Goal: Information Seeking & Learning: Understand process/instructions

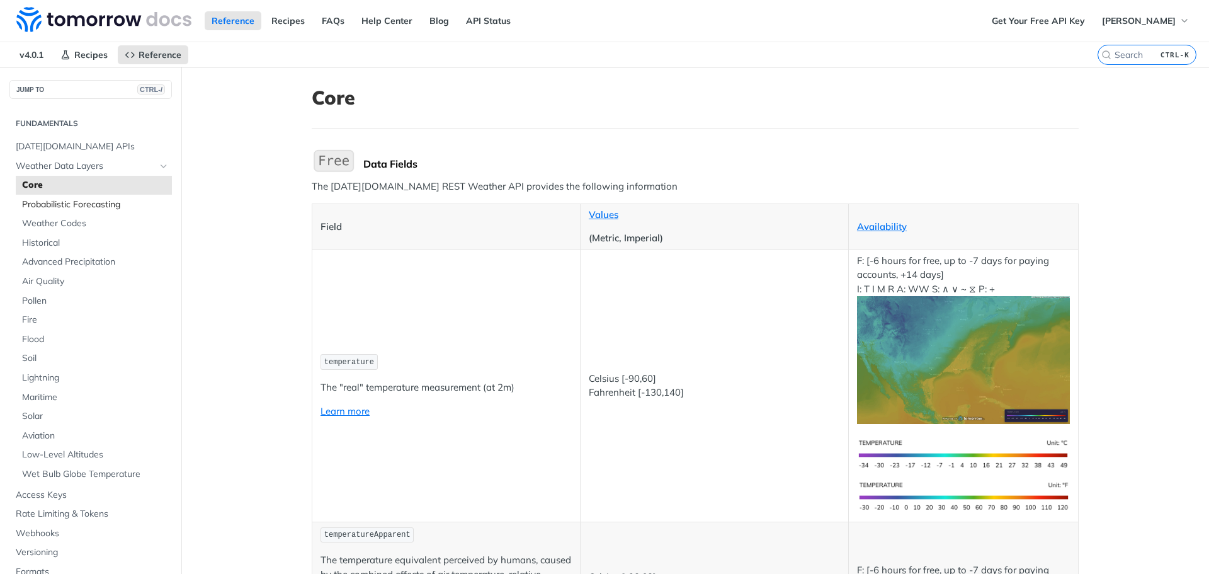
click at [94, 202] on span "Probabilistic Forecasting" at bounding box center [95, 204] width 147 height 13
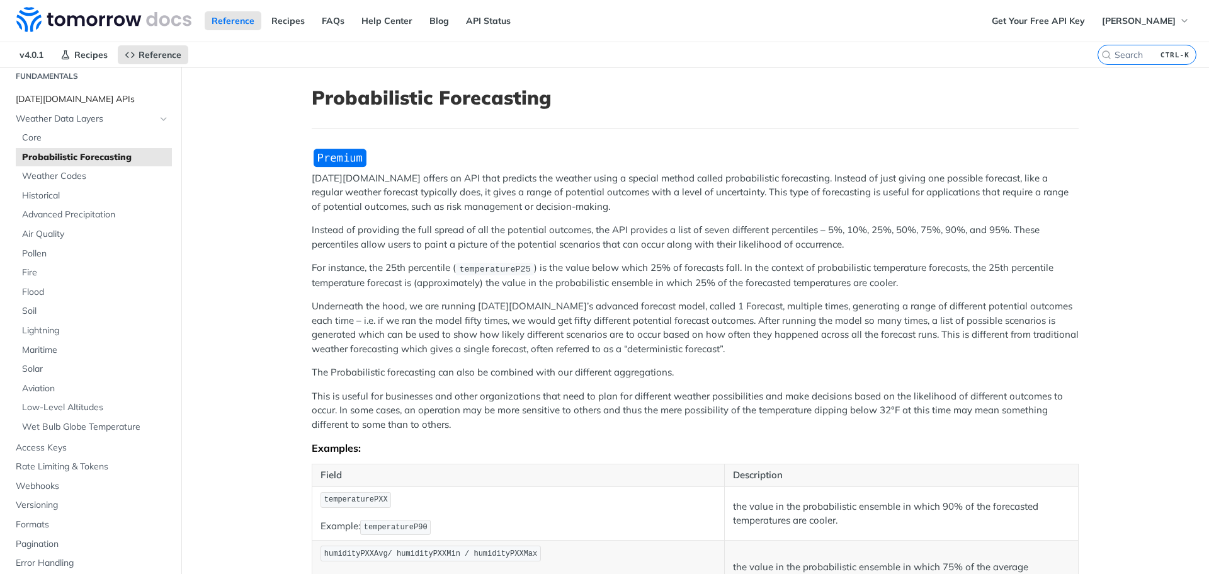
click at [66, 100] on span "[DATE][DOMAIN_NAME] APIs" at bounding box center [92, 99] width 153 height 13
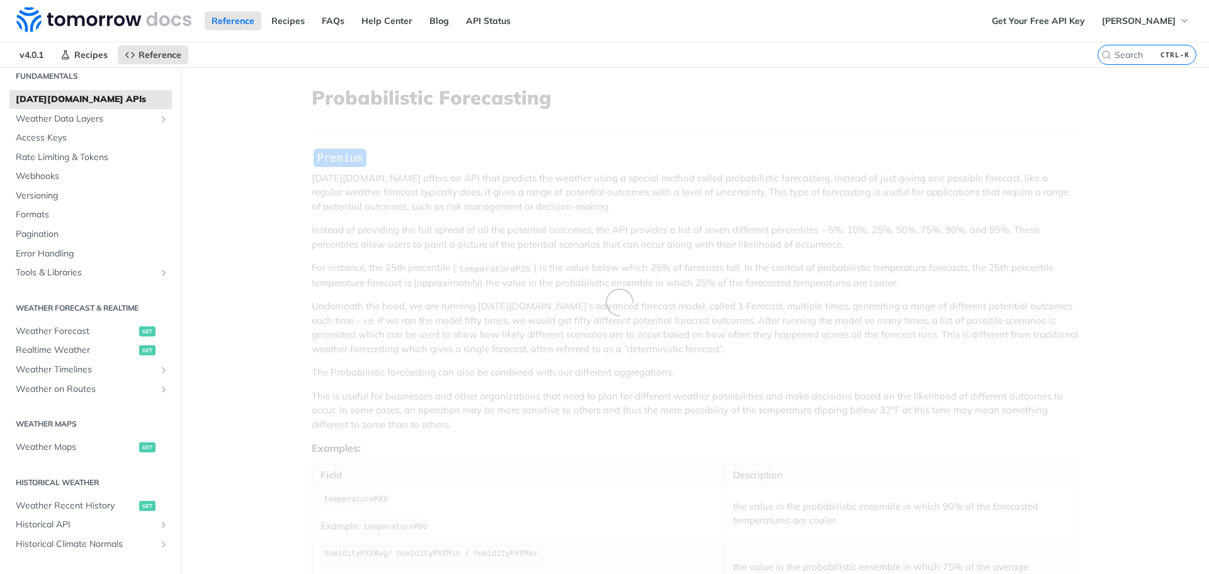
click at [66, 100] on span "[DATE][DOMAIN_NAME] APIs" at bounding box center [92, 99] width 153 height 13
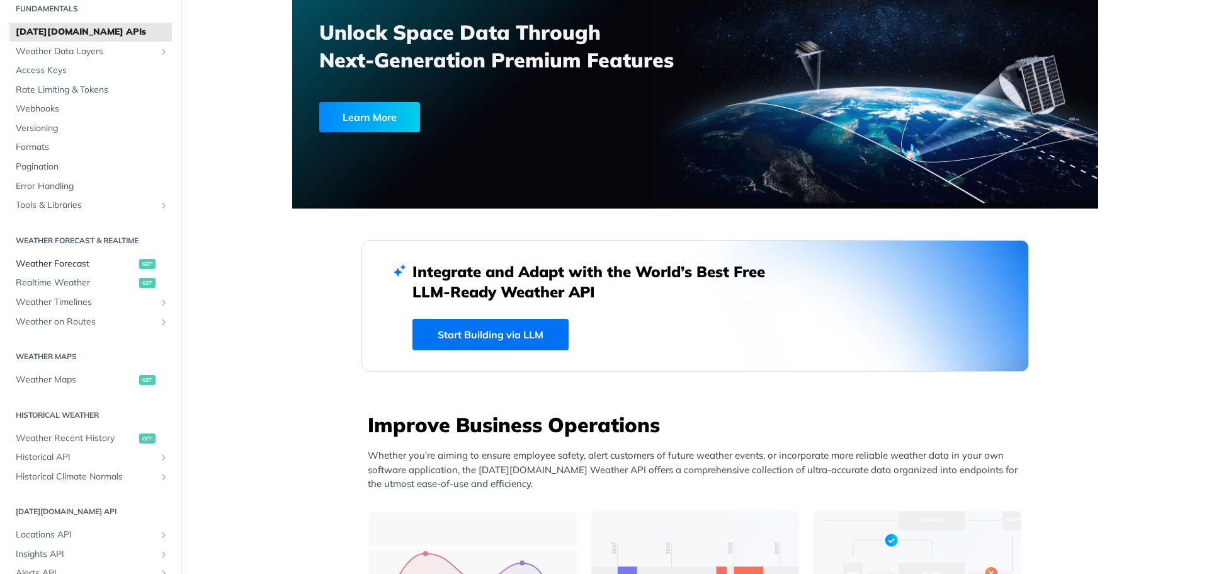
scroll to position [481, 0]
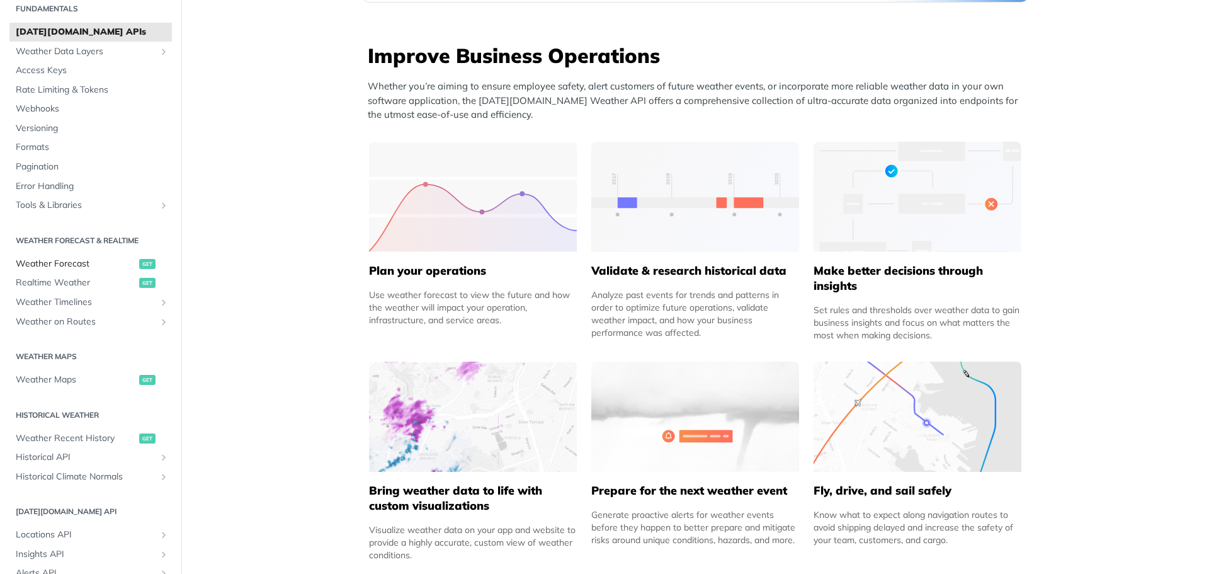
click at [50, 264] on span "Weather Forecast" at bounding box center [76, 264] width 120 height 13
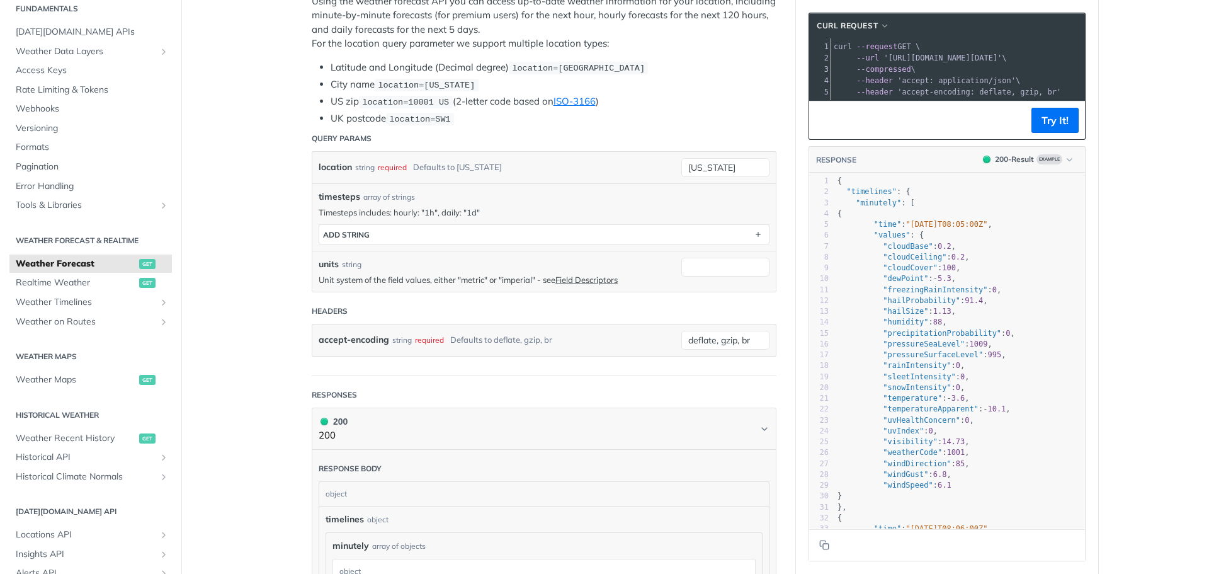
scroll to position [265, 0]
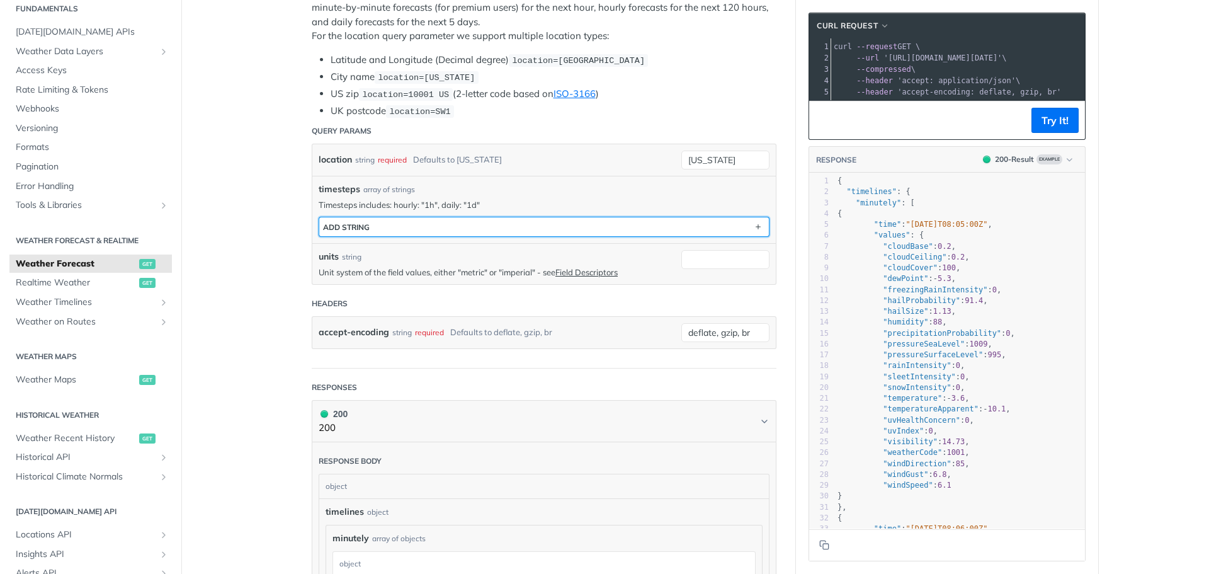
click at [417, 226] on button "ADD string" at bounding box center [544, 226] width 450 height 19
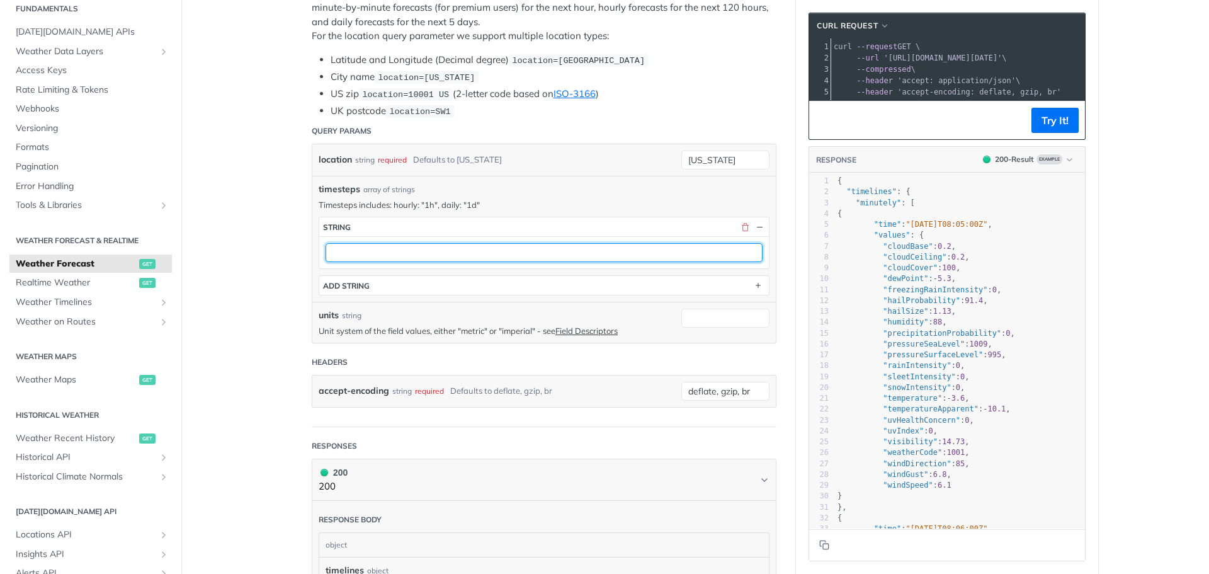
click at [395, 257] on input "text" at bounding box center [544, 252] width 437 height 19
type input "1d"
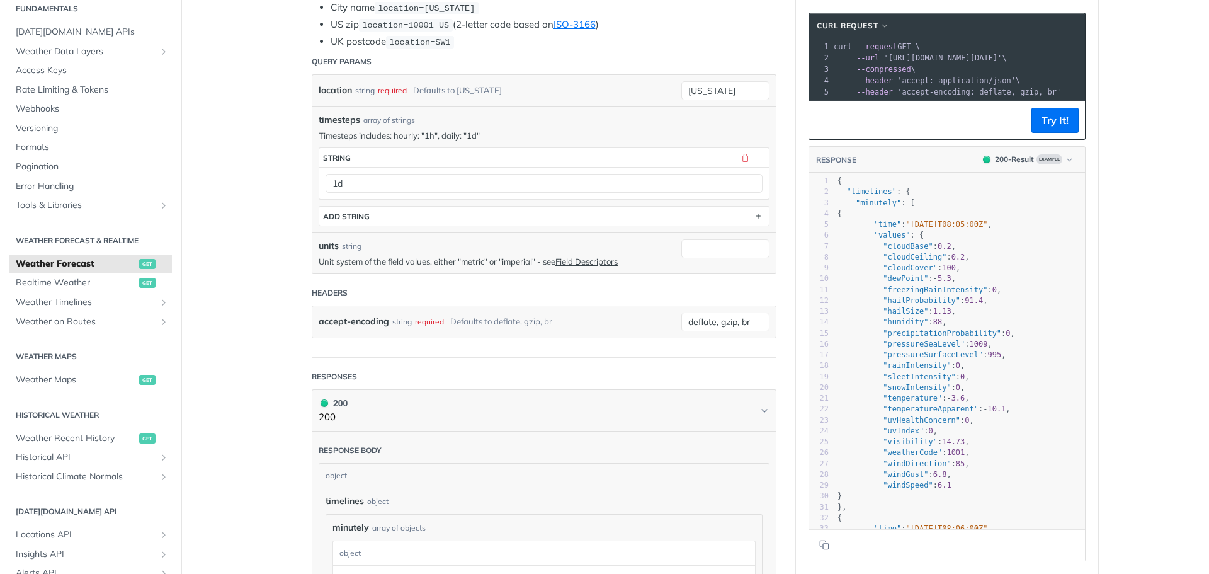
scroll to position [330, 0]
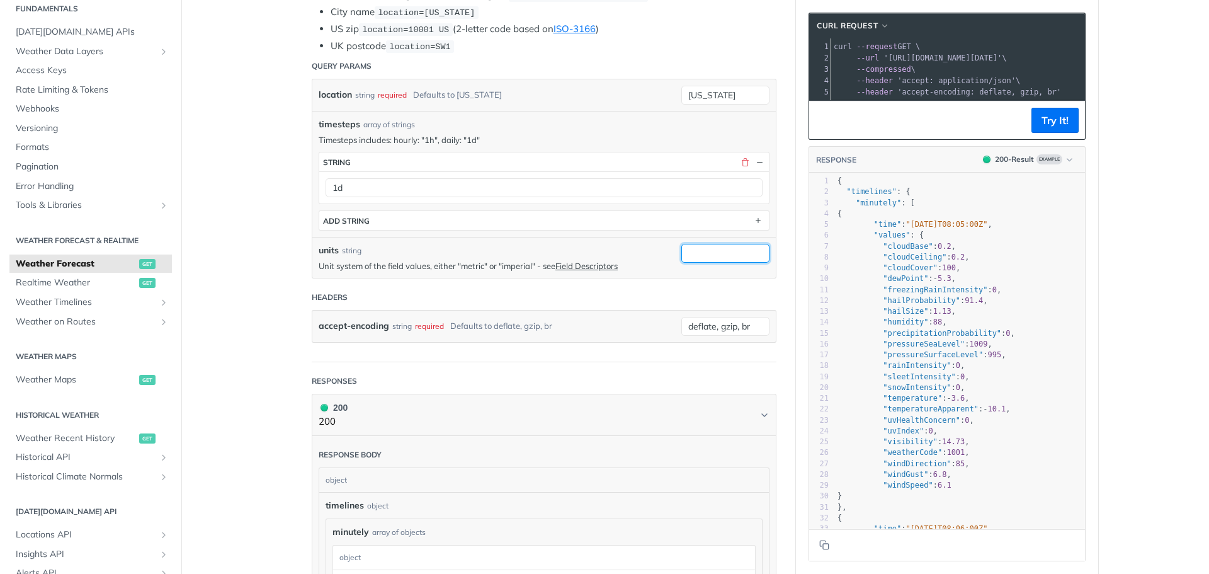
click at [709, 253] on input "units" at bounding box center [726, 253] width 88 height 19
type input "imperial"
click at [266, 277] on main "JUMP TO CTRL-/ Fundamentals [DATE][DOMAIN_NAME] APIs Weather Data Layers Core P…" at bounding box center [604, 540] width 1209 height 1607
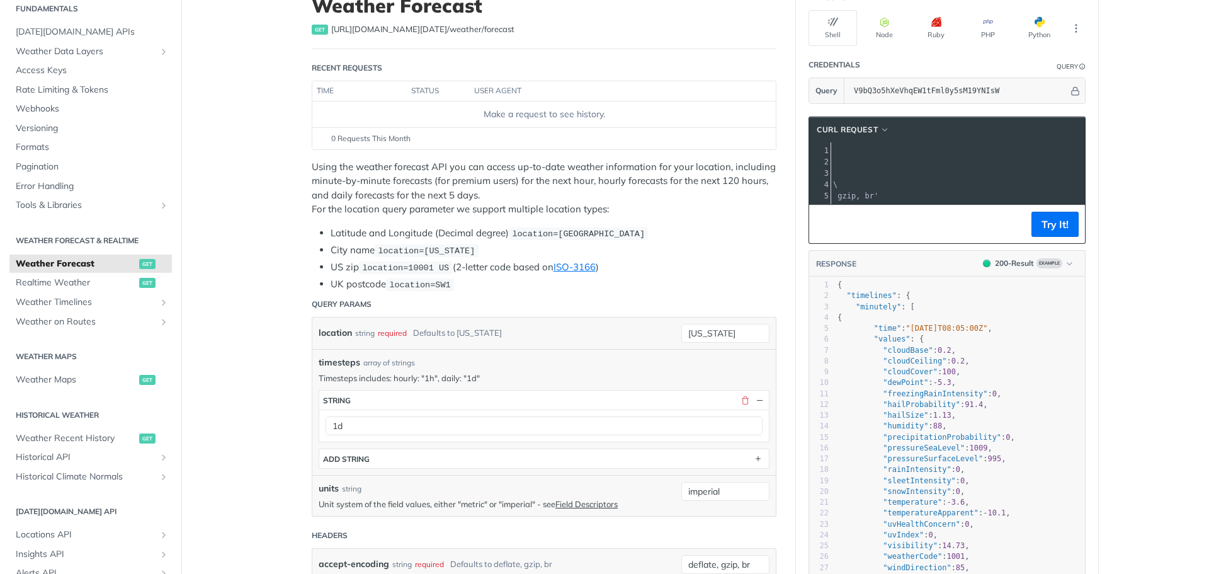
scroll to position [0, 0]
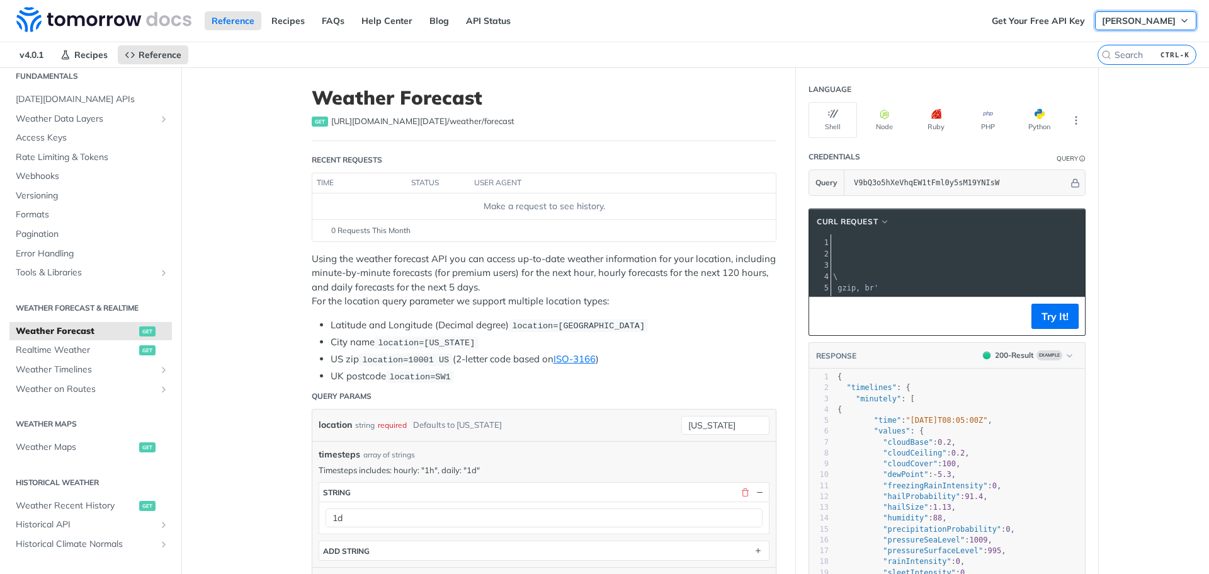
click at [1149, 23] on span "[PERSON_NAME]" at bounding box center [1139, 20] width 74 height 11
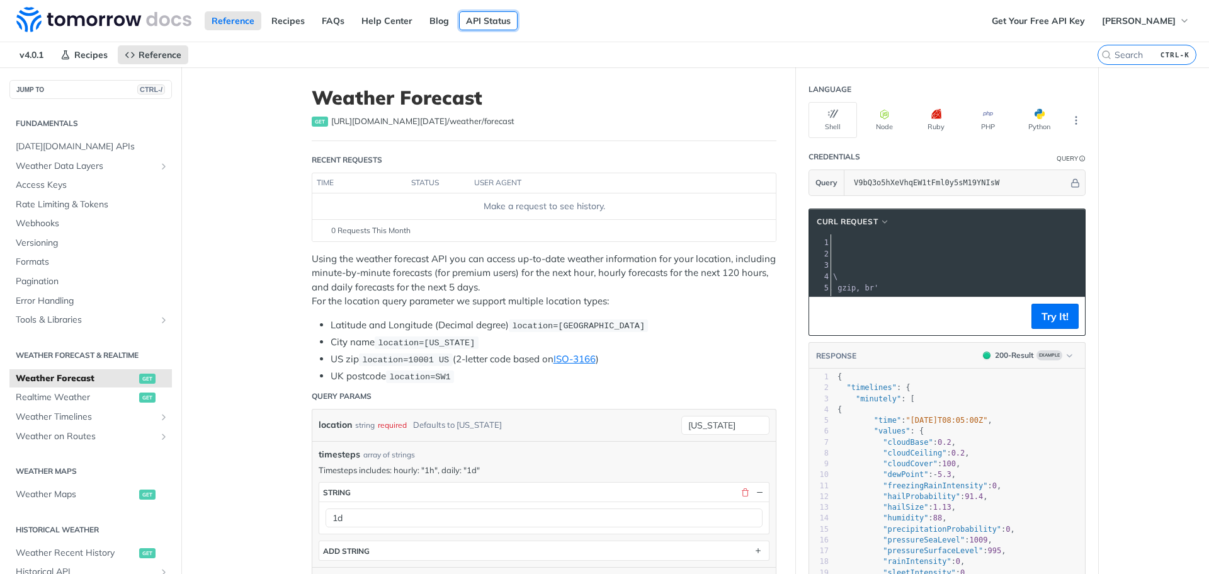
click at [476, 21] on link "API Status" at bounding box center [488, 20] width 59 height 19
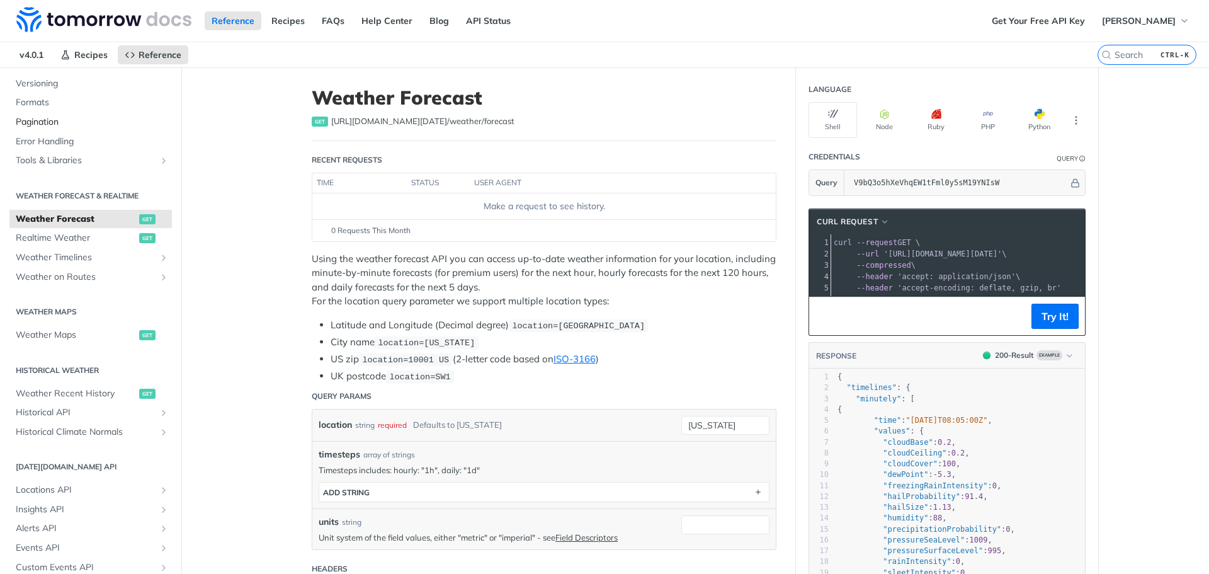
scroll to position [263, 0]
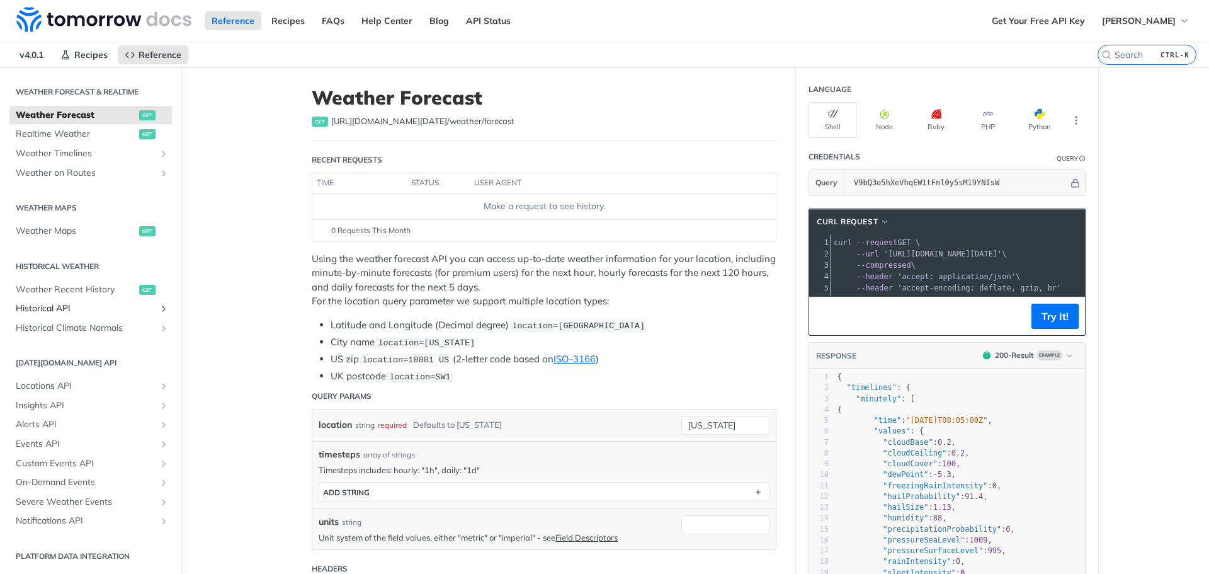
click at [37, 309] on span "Historical API" at bounding box center [86, 308] width 140 height 13
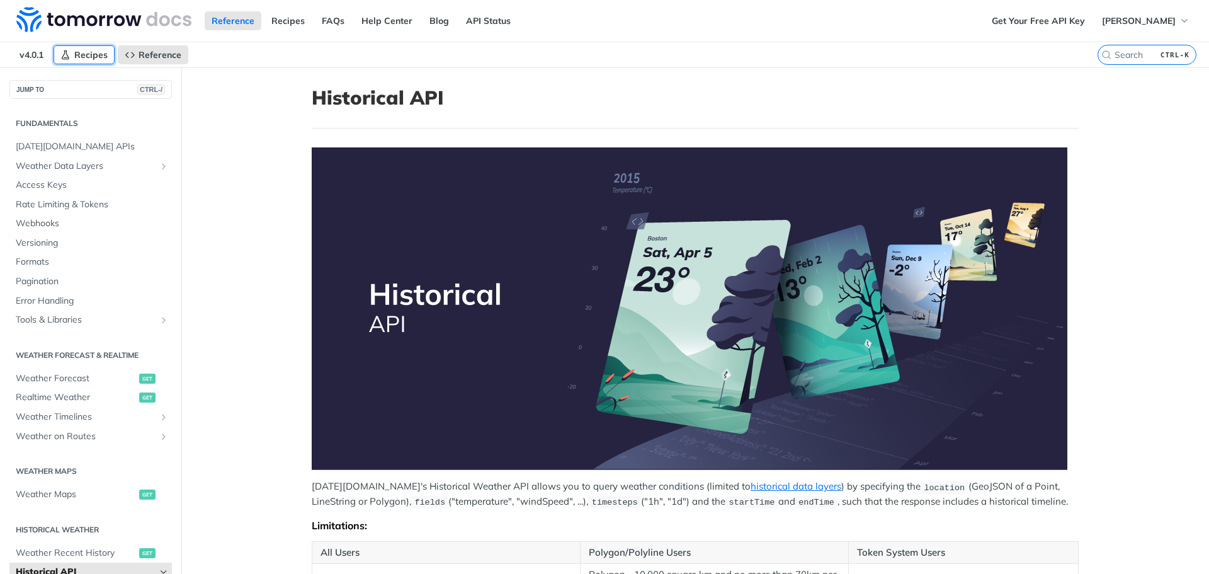
click at [77, 51] on span "Recipes" at bounding box center [90, 54] width 33 height 11
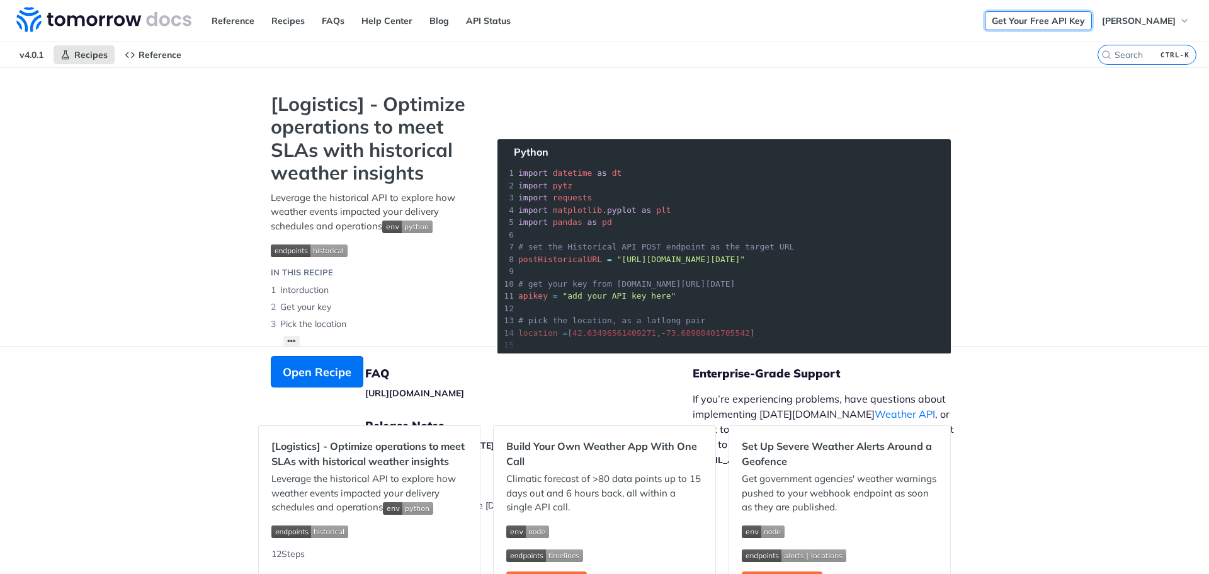
click at [1060, 18] on link "Get Your Free API Key" at bounding box center [1038, 20] width 107 height 19
